Goal: Task Accomplishment & Management: Manage account settings

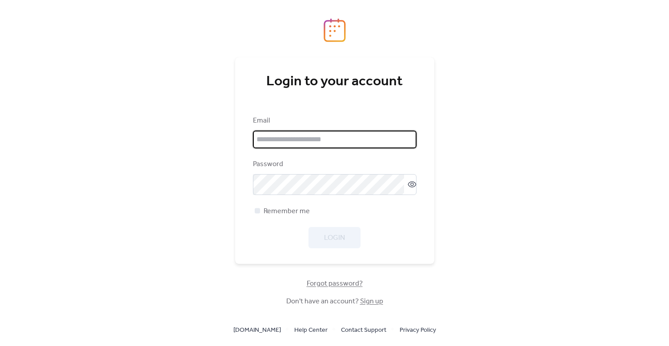
type input "**********"
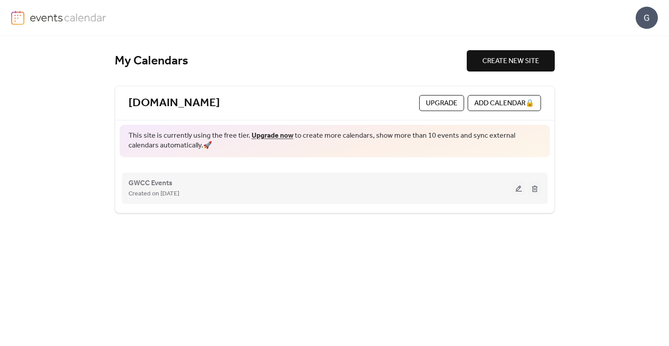
click at [515, 188] on button at bounding box center [518, 188] width 12 height 13
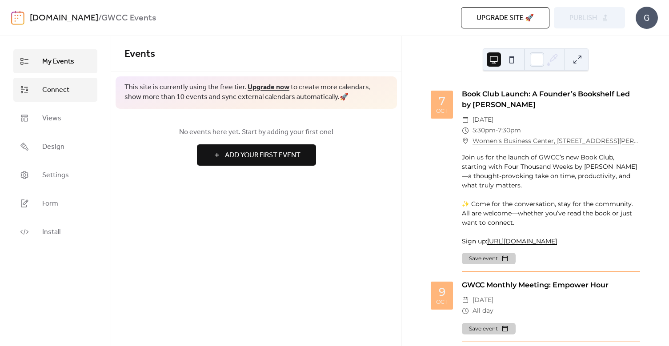
click at [62, 88] on span "Connect" at bounding box center [55, 90] width 27 height 11
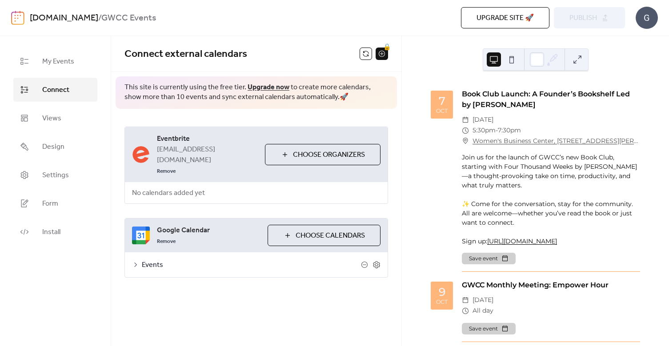
click at [150, 260] on span "Events" at bounding box center [251, 265] width 219 height 11
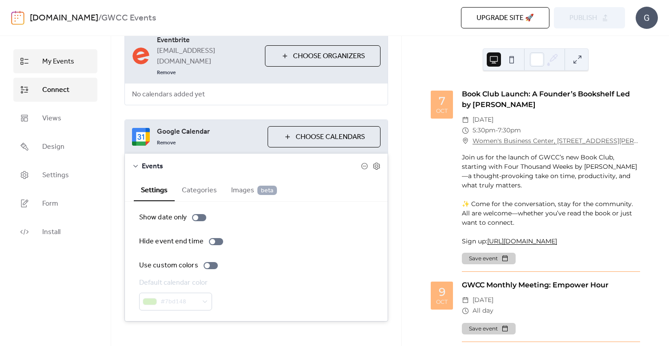
click at [62, 63] on span "My Events" at bounding box center [58, 61] width 32 height 11
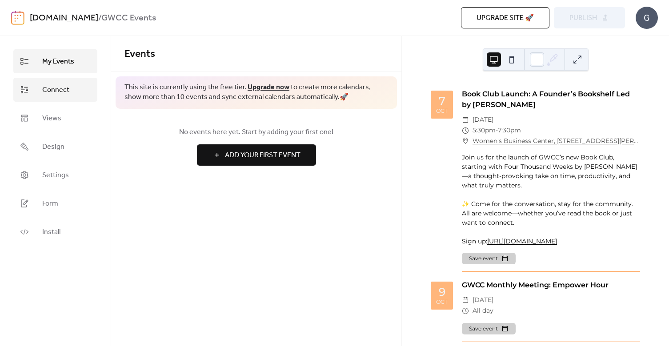
click at [70, 80] on link "Connect" at bounding box center [55, 90] width 84 height 24
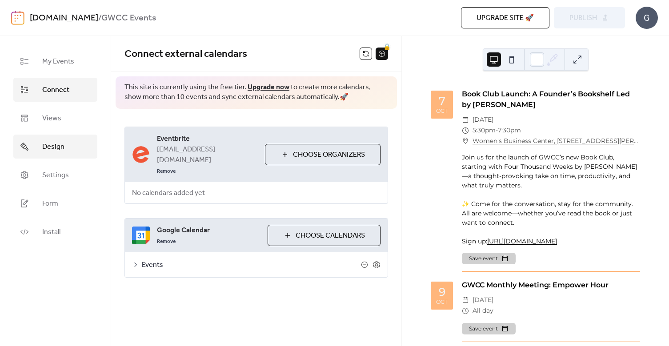
click at [59, 147] on span "Design" at bounding box center [53, 147] width 22 height 11
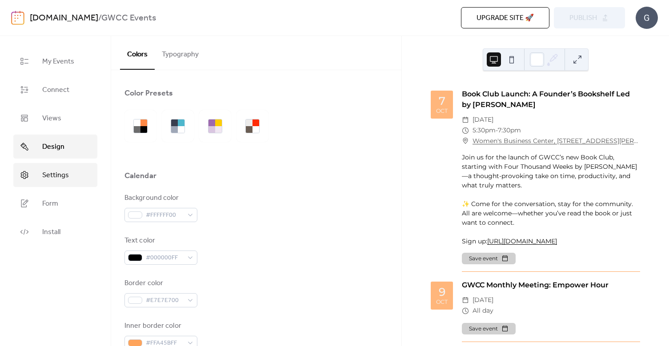
click at [52, 176] on span "Settings" at bounding box center [55, 175] width 27 height 11
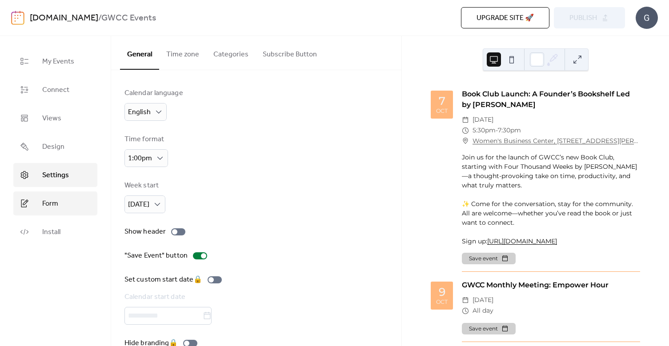
click at [54, 212] on link "Form" at bounding box center [55, 204] width 84 height 24
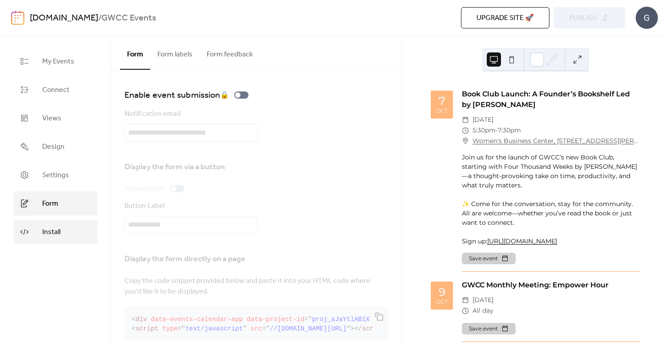
click at [52, 232] on span "Install" at bounding box center [51, 232] width 18 height 11
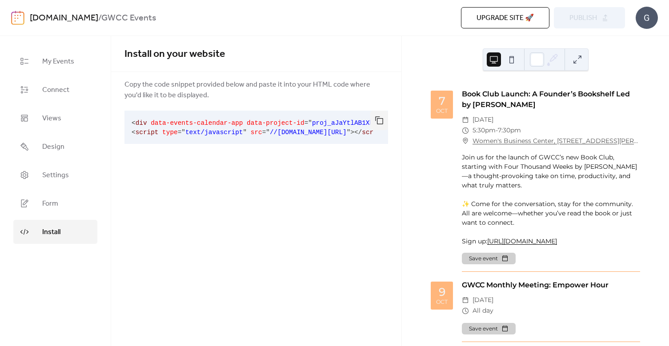
click at [59, 76] on ul "My Events Connect Views Design Settings Form Install" at bounding box center [55, 146] width 84 height 195
click at [59, 87] on span "Connect" at bounding box center [55, 90] width 27 height 11
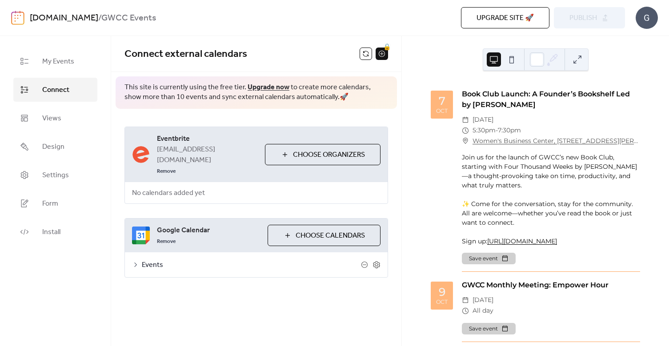
click at [176, 225] on span "Google Calendar" at bounding box center [209, 230] width 104 height 11
click at [302, 231] on span "Choose Calendars" at bounding box center [330, 236] width 69 height 11
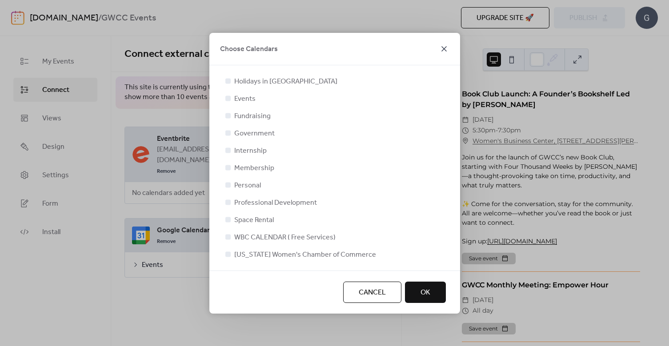
click at [445, 51] on icon at bounding box center [444, 49] width 11 height 11
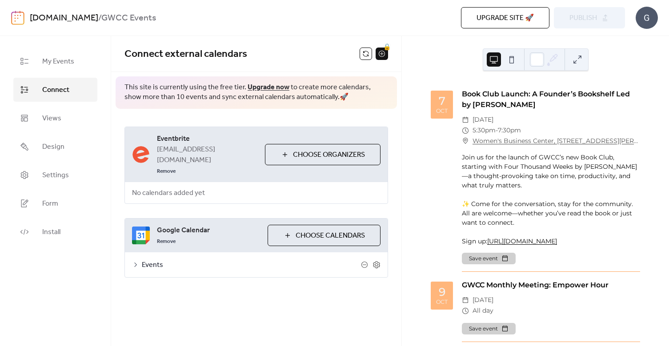
click at [150, 260] on span "Events" at bounding box center [251, 265] width 219 height 11
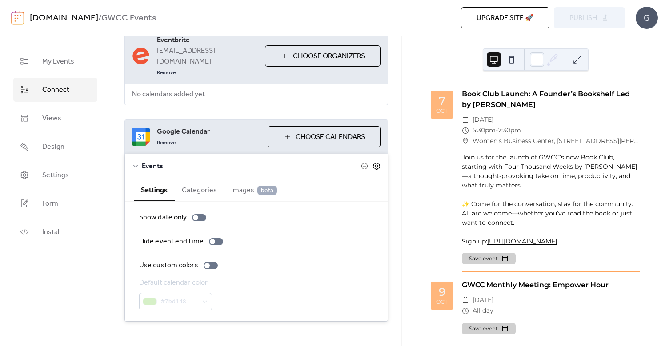
click at [373, 163] on icon at bounding box center [376, 166] width 7 height 7
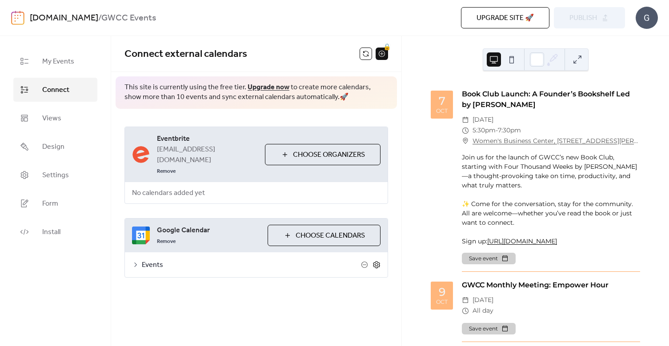
click at [375, 261] on icon at bounding box center [376, 264] width 7 height 7
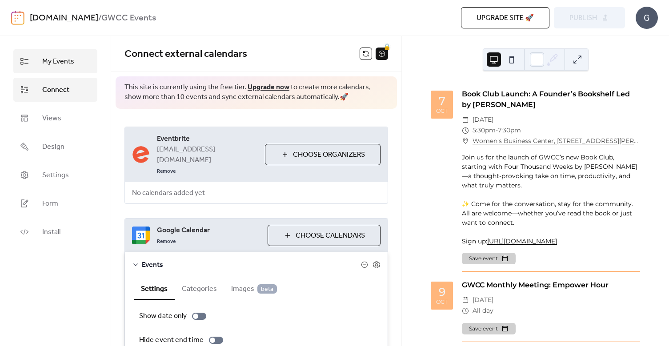
click at [60, 64] on span "My Events" at bounding box center [58, 61] width 32 height 11
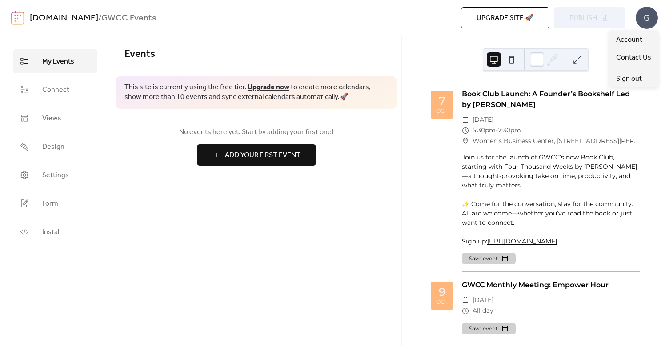
click at [645, 21] on div "G" at bounding box center [646, 18] width 22 height 22
click at [583, 135] on div "​ 5:30pm - 7:30pm" at bounding box center [551, 130] width 178 height 11
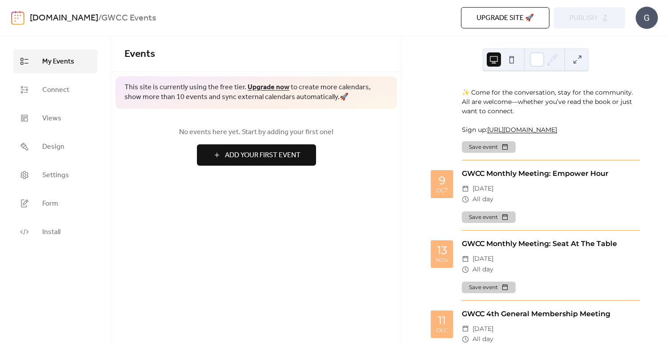
scroll to position [111, 0]
click at [54, 236] on span "Install" at bounding box center [51, 232] width 18 height 11
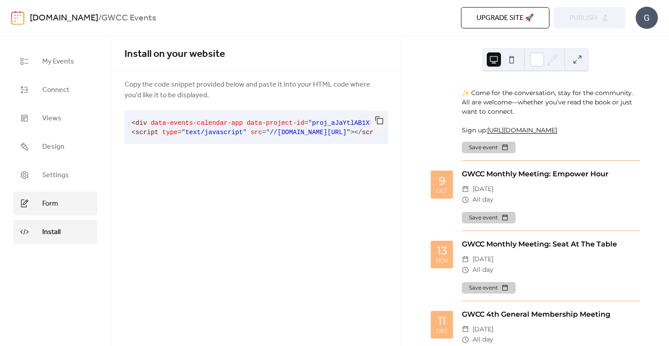
click at [48, 207] on span "Form" at bounding box center [50, 204] width 16 height 11
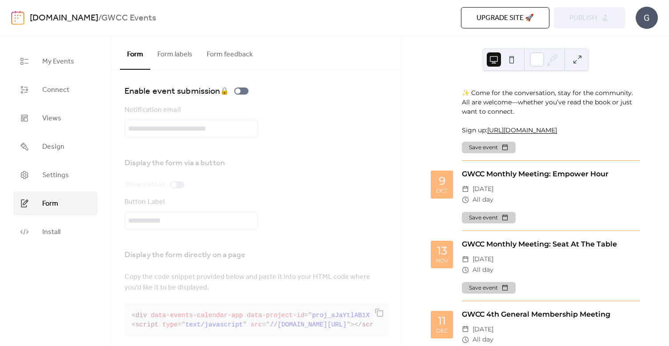
scroll to position [5, 0]
click at [54, 59] on span "My Events" at bounding box center [58, 61] width 32 height 11
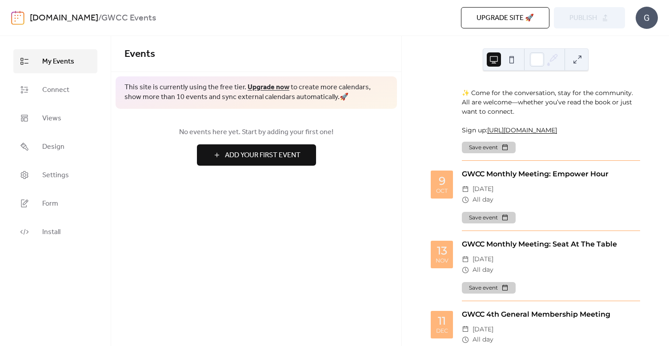
click at [235, 132] on span "No events here yet. Start by adding your first one!" at bounding box center [256, 132] width 264 height 11
click at [231, 161] on span "Add Your First Event" at bounding box center [263, 155] width 76 height 11
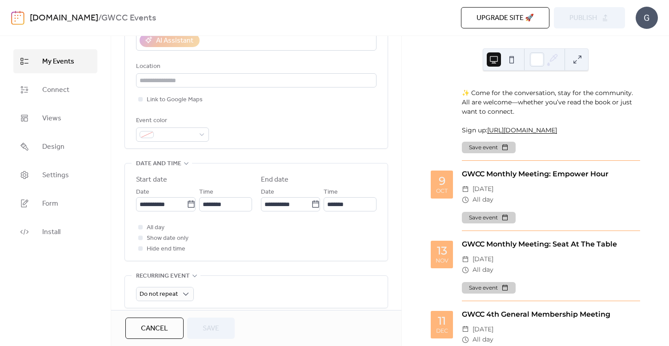
scroll to position [239, 0]
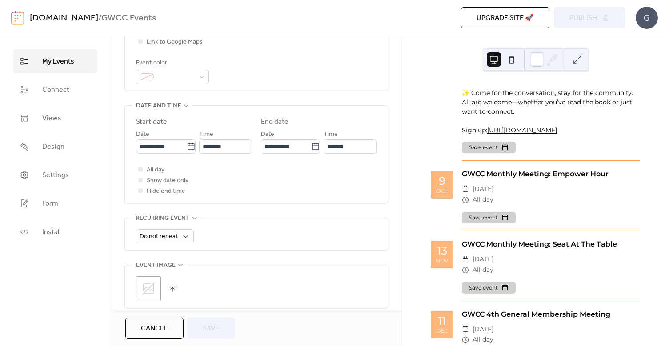
click at [165, 324] on span "Cancel" at bounding box center [154, 329] width 27 height 11
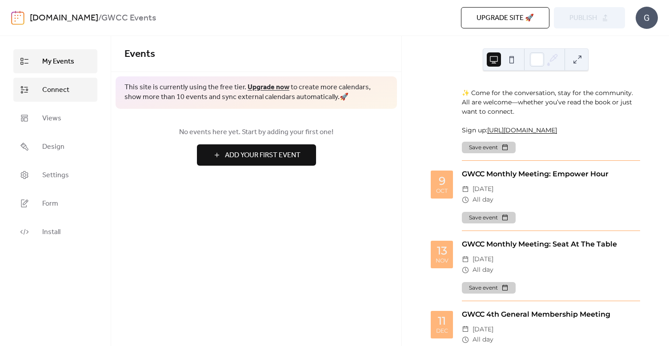
click at [65, 82] on link "Connect" at bounding box center [55, 90] width 84 height 24
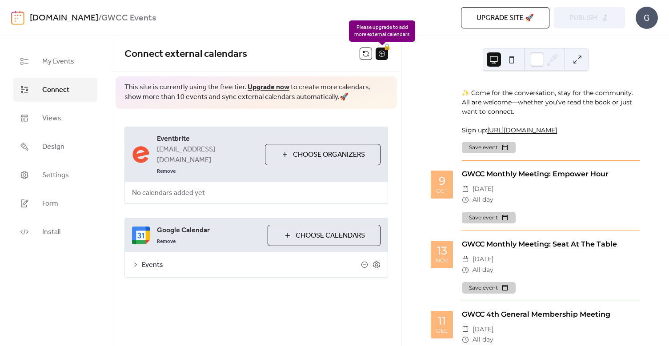
click at [371, 56] on button at bounding box center [366, 54] width 12 height 12
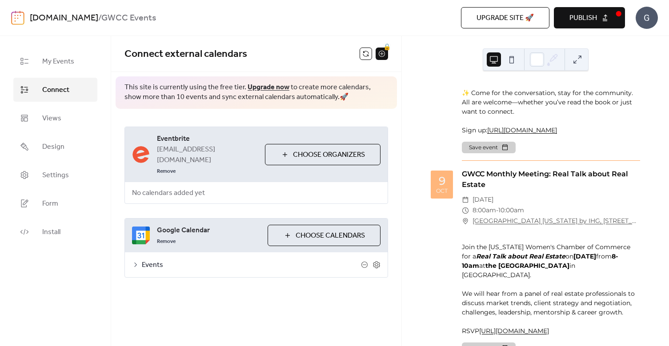
click at [584, 20] on span "Publish" at bounding box center [583, 18] width 28 height 11
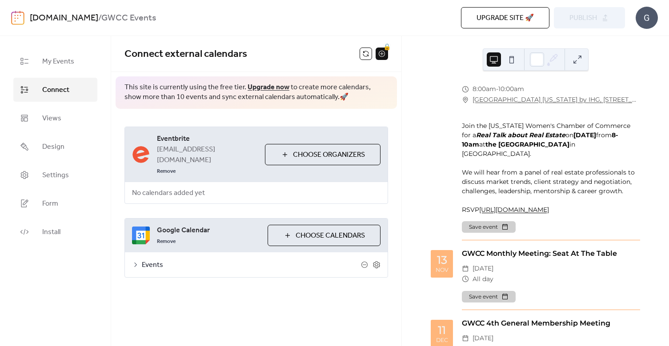
scroll to position [232, 0]
click at [366, 47] on div "Connect external calendars 🔒" at bounding box center [256, 54] width 290 height 36
click at [365, 55] on button at bounding box center [366, 54] width 12 height 12
